Goal: Information Seeking & Learning: Learn about a topic

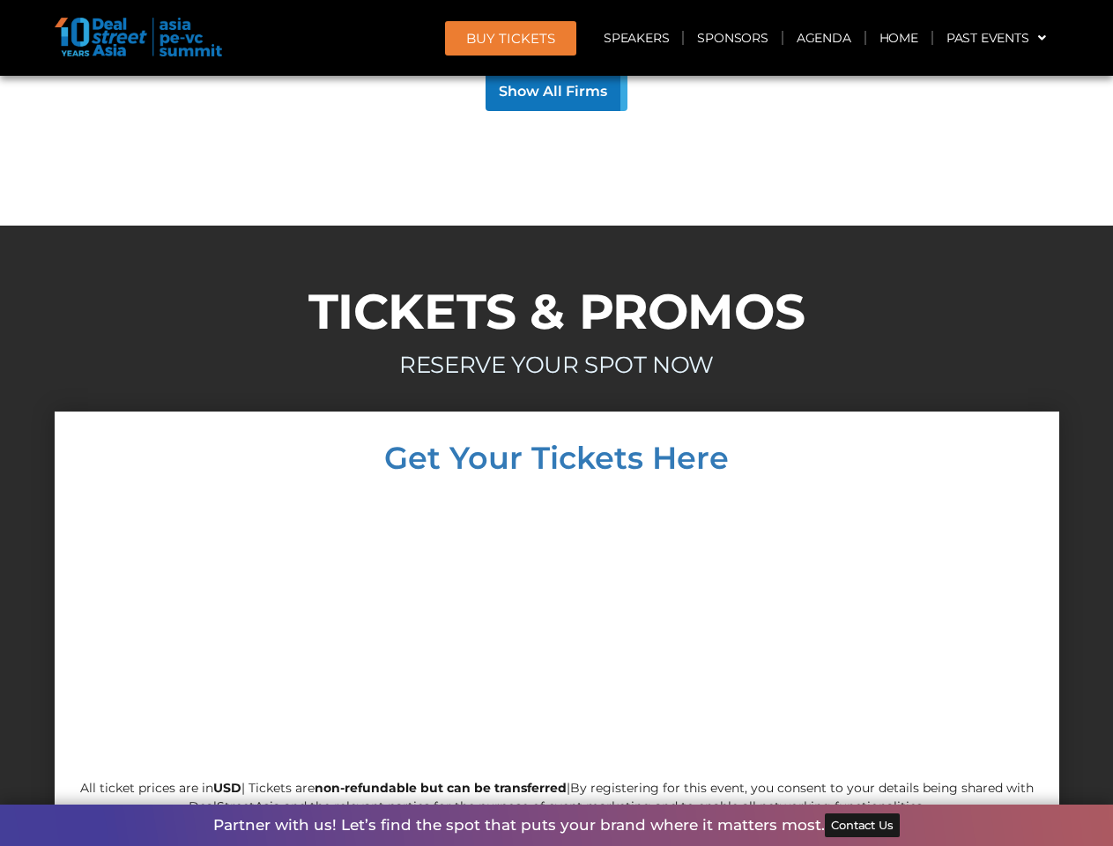
scroll to position [16905, 0]
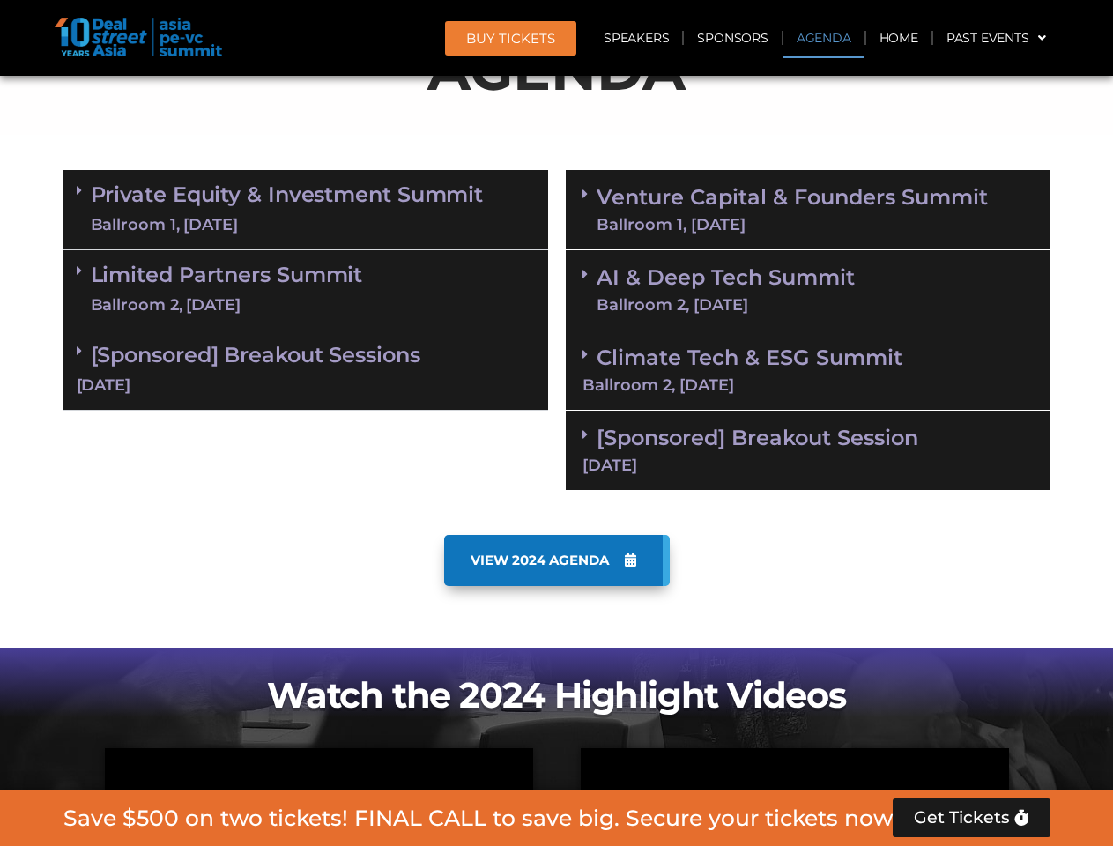
scroll to position [998, 0]
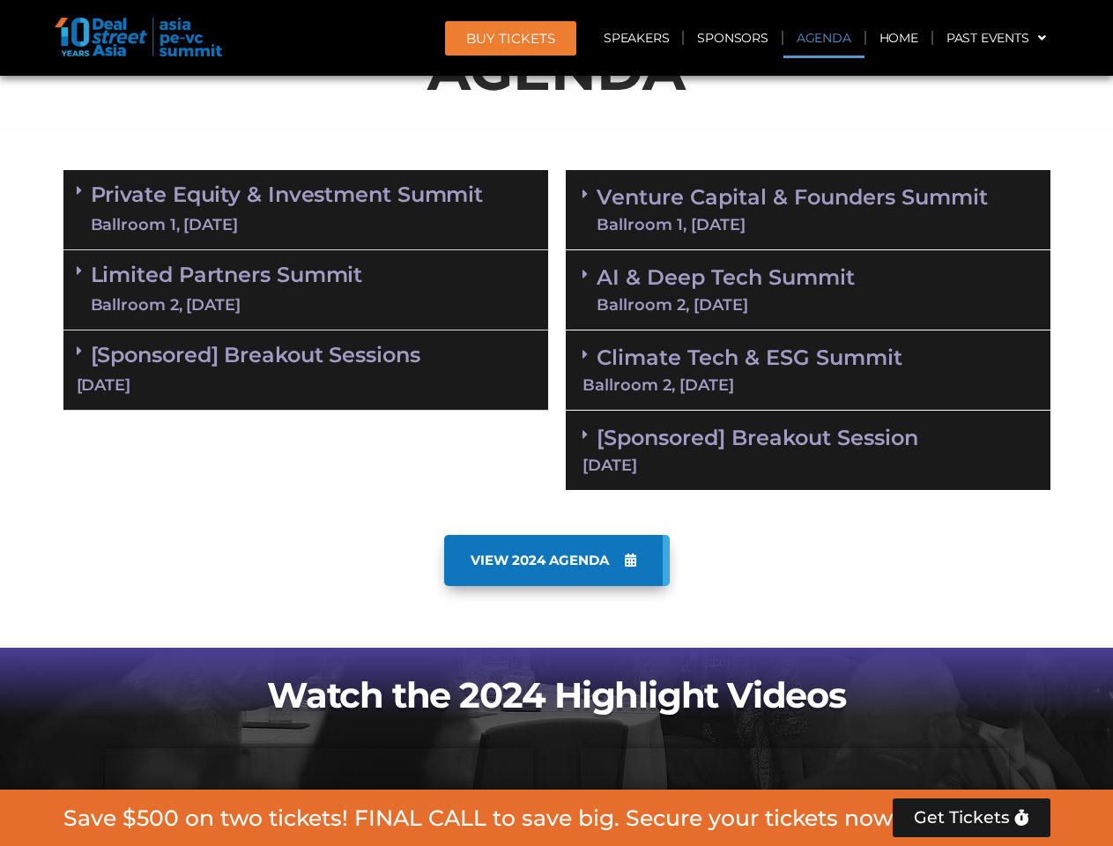
scroll to position [998, 0]
